Goal: Check status: Check status

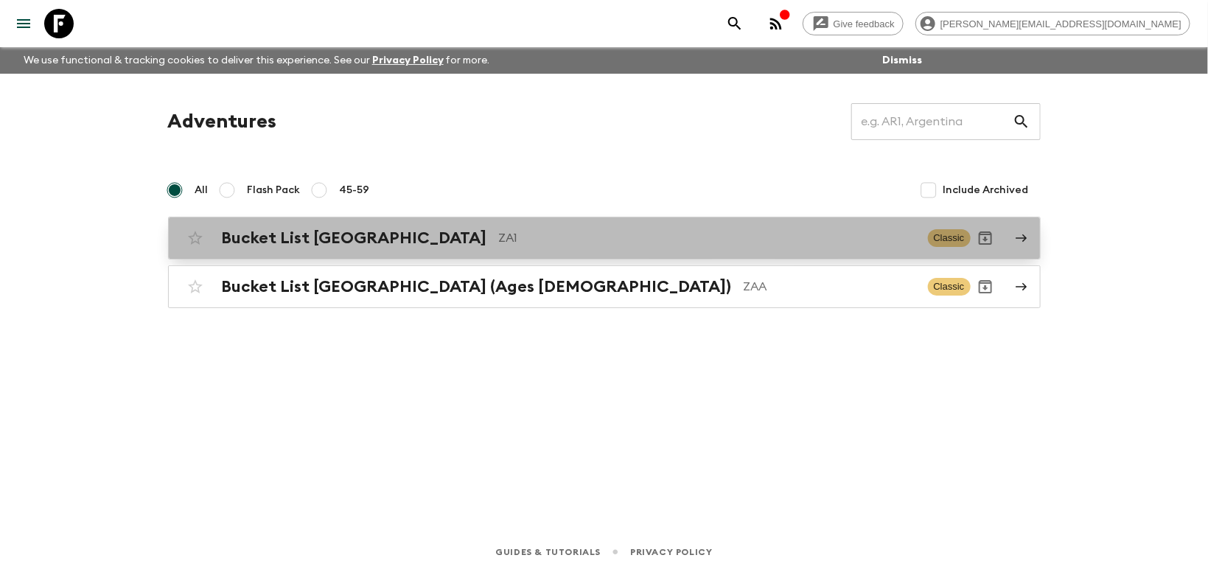
click at [408, 237] on h2 "Bucket List [GEOGRAPHIC_DATA]" at bounding box center [354, 238] width 265 height 19
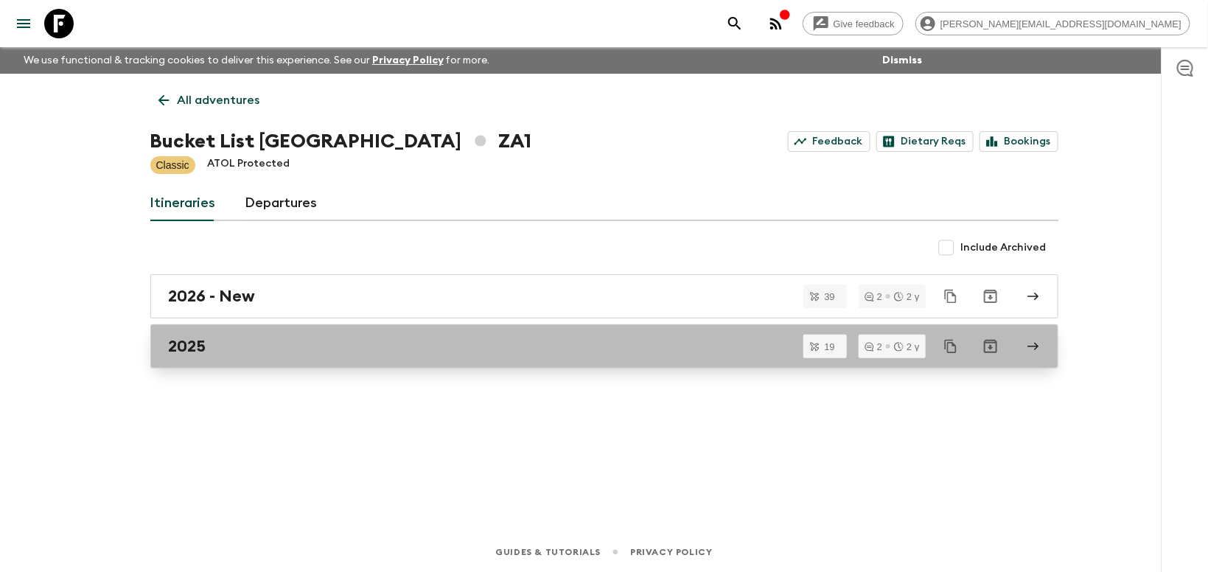
click at [179, 352] on h2 "2025" at bounding box center [188, 346] width 38 height 19
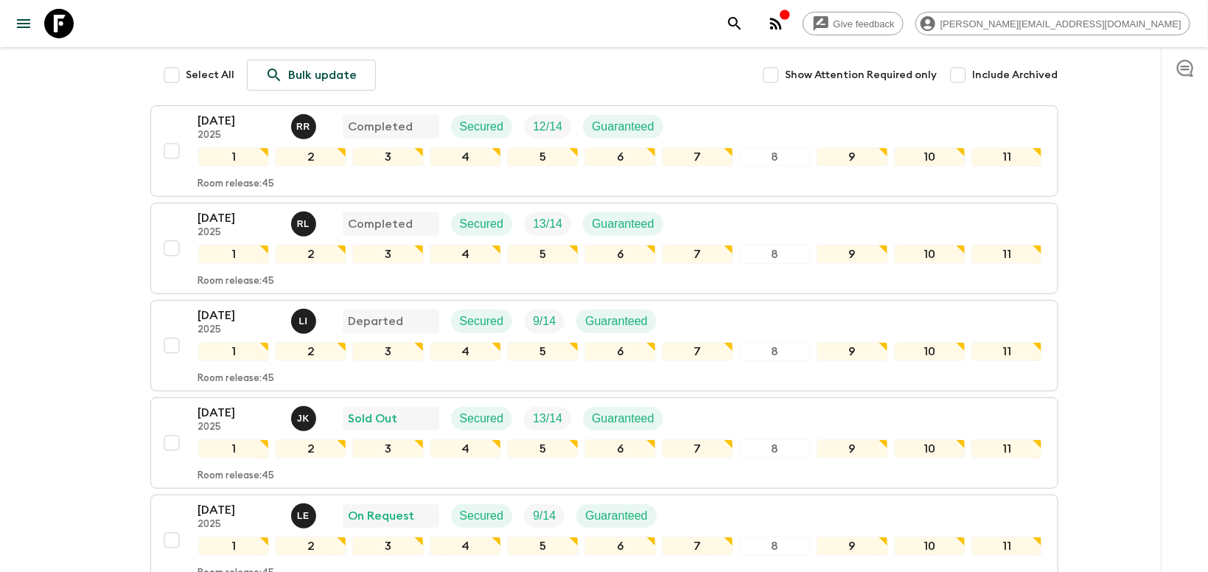
scroll to position [243, 0]
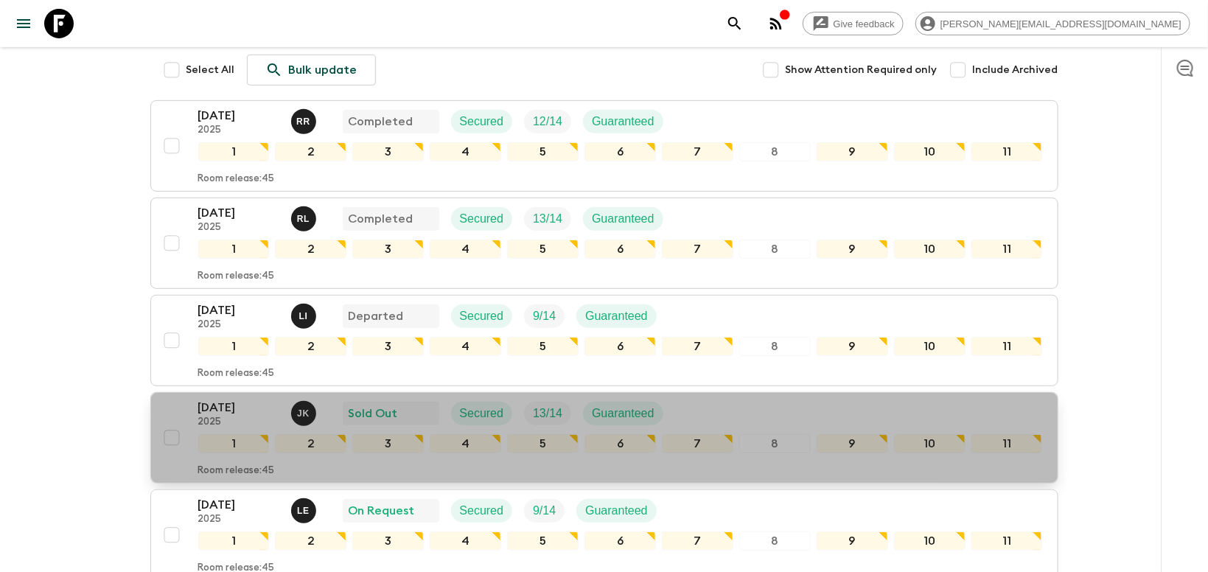
click at [258, 399] on p "[DATE]" at bounding box center [238, 408] width 81 height 18
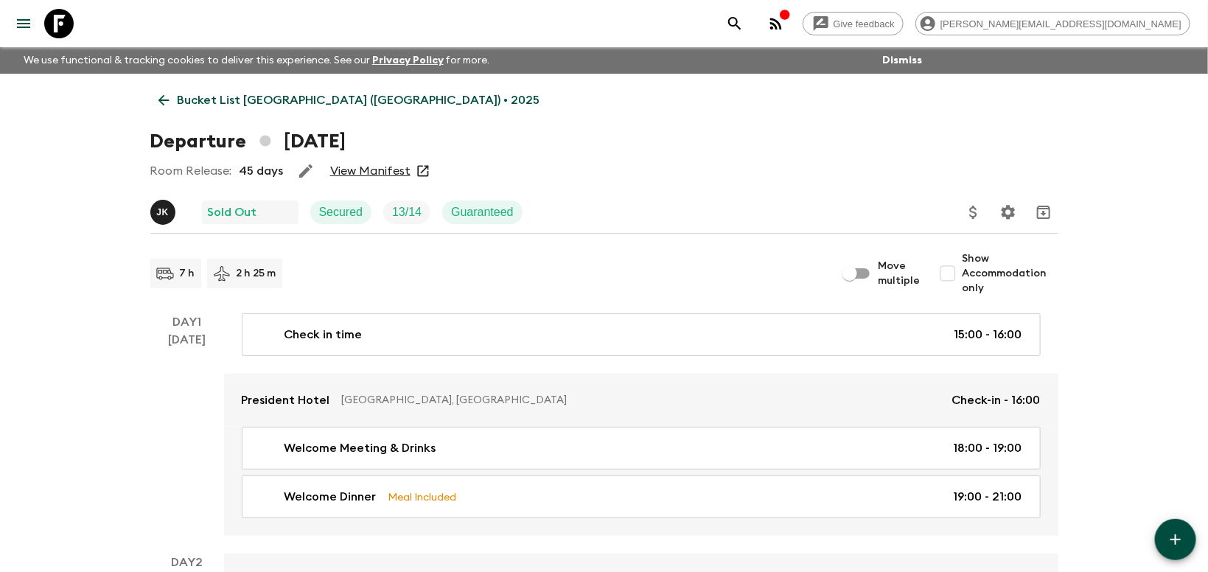
click at [358, 171] on link "View Manifest" at bounding box center [370, 171] width 80 height 15
